Goal: Navigation & Orientation: Find specific page/section

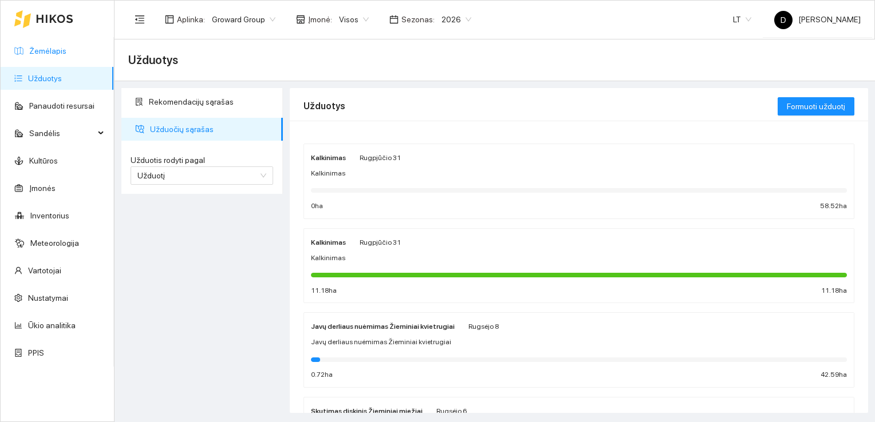
click at [44, 52] on link "Žemėlapis" at bounding box center [47, 50] width 37 height 9
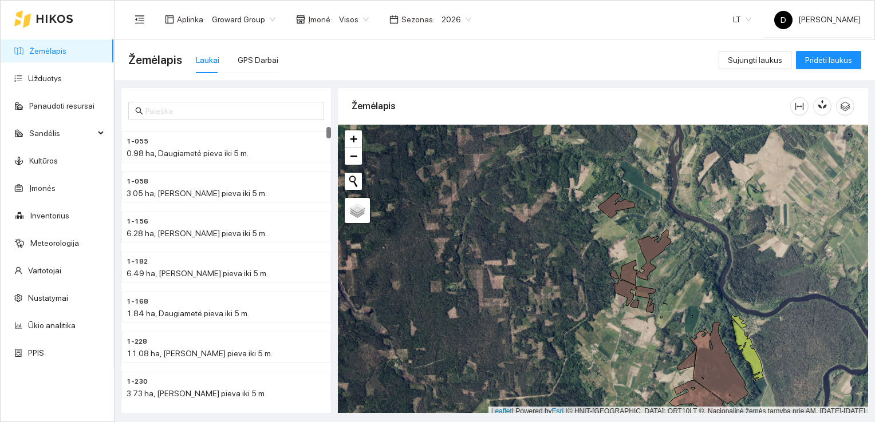
scroll to position [3, 0]
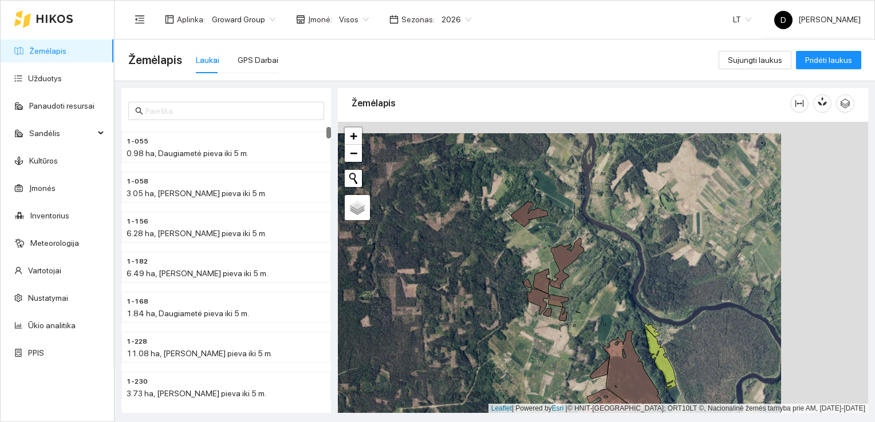
drag, startPoint x: 591, startPoint y: 262, endPoint x: 499, endPoint y: 275, distance: 93.6
click at [499, 275] on div at bounding box center [603, 268] width 530 height 292
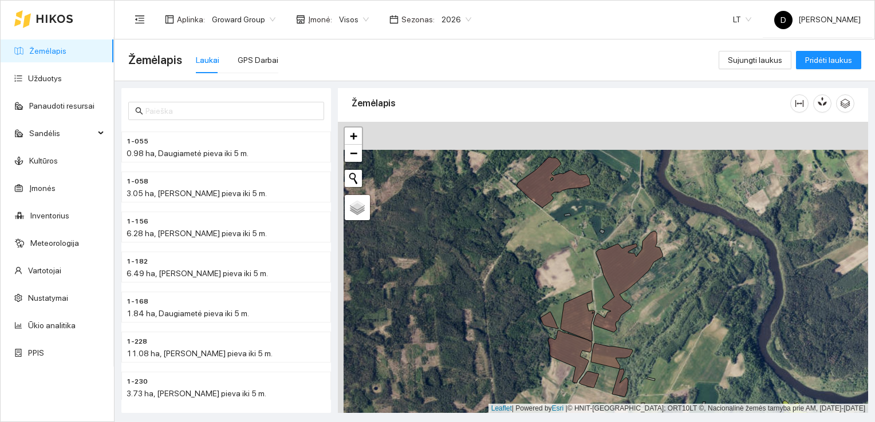
drag, startPoint x: 483, startPoint y: 257, endPoint x: 489, endPoint y: 285, distance: 28.6
click at [489, 285] on div at bounding box center [603, 268] width 530 height 292
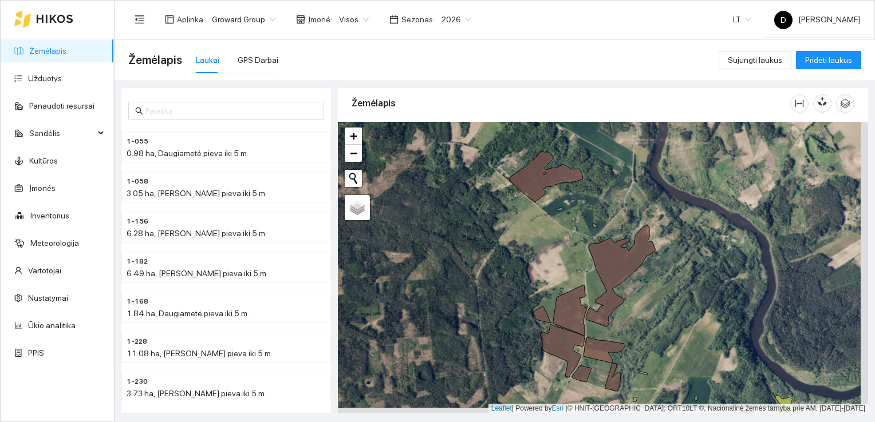
drag, startPoint x: 432, startPoint y: 144, endPoint x: 424, endPoint y: 139, distance: 9.8
click at [424, 139] on div at bounding box center [603, 268] width 530 height 292
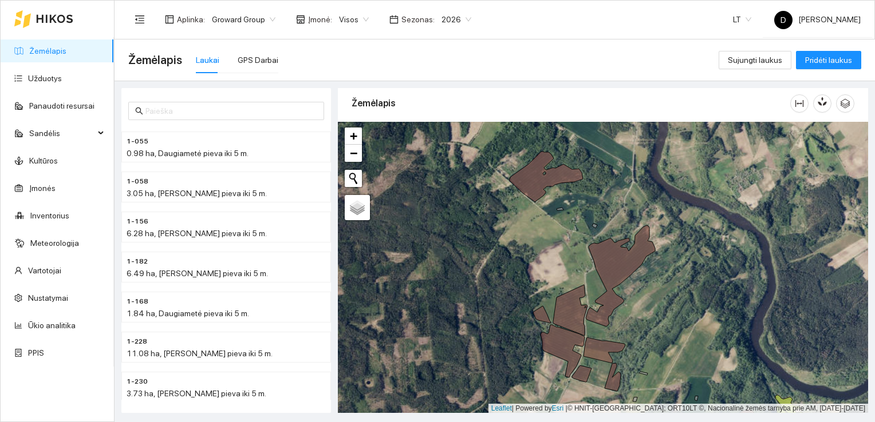
drag, startPoint x: 467, startPoint y: 154, endPoint x: 473, endPoint y: 159, distance: 7.7
